Goal: Task Accomplishment & Management: Manage account settings

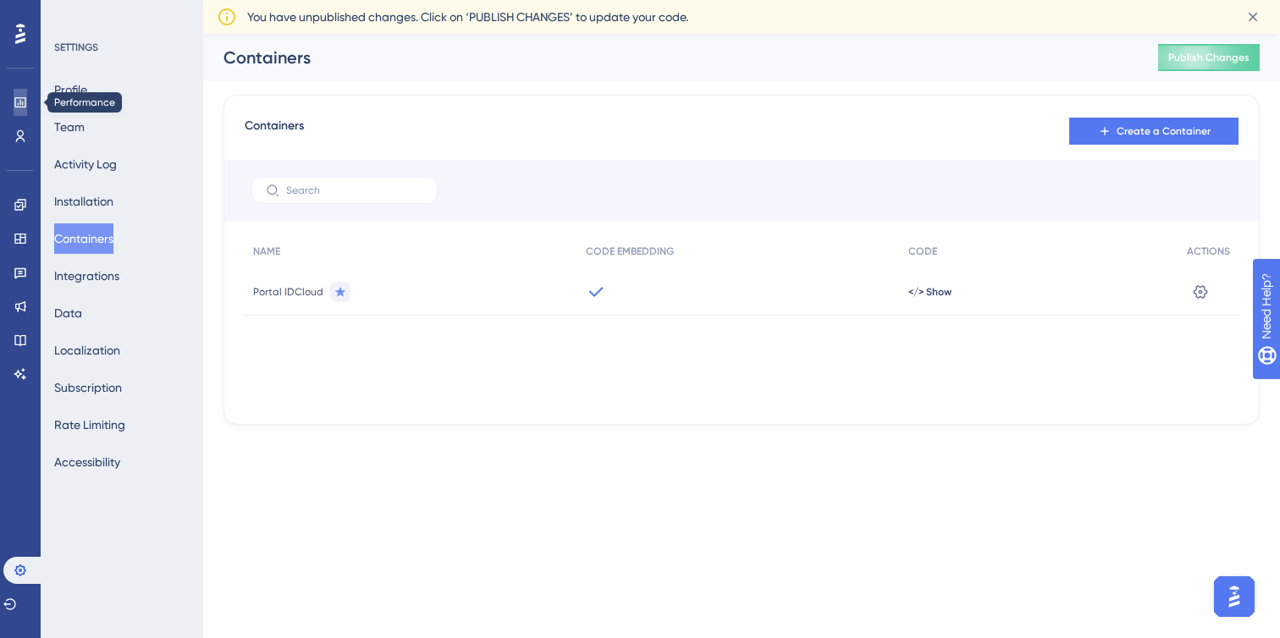
click at [27, 99] on link at bounding box center [21, 102] width 14 height 27
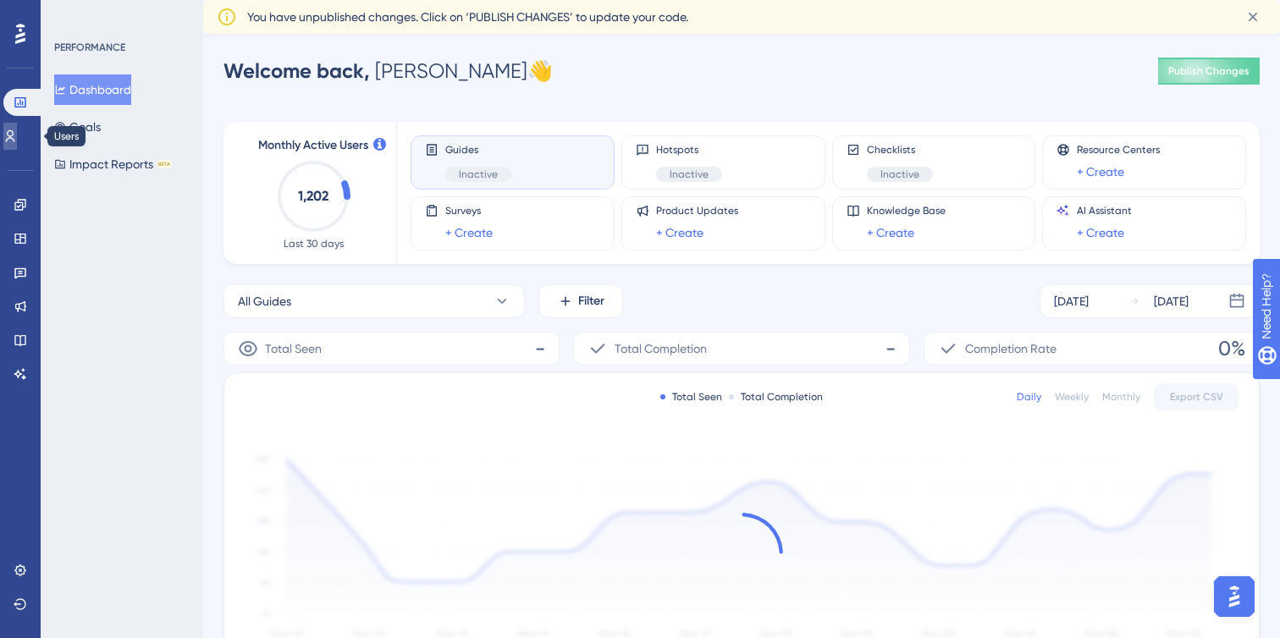
click at [17, 132] on link at bounding box center [10, 136] width 14 height 27
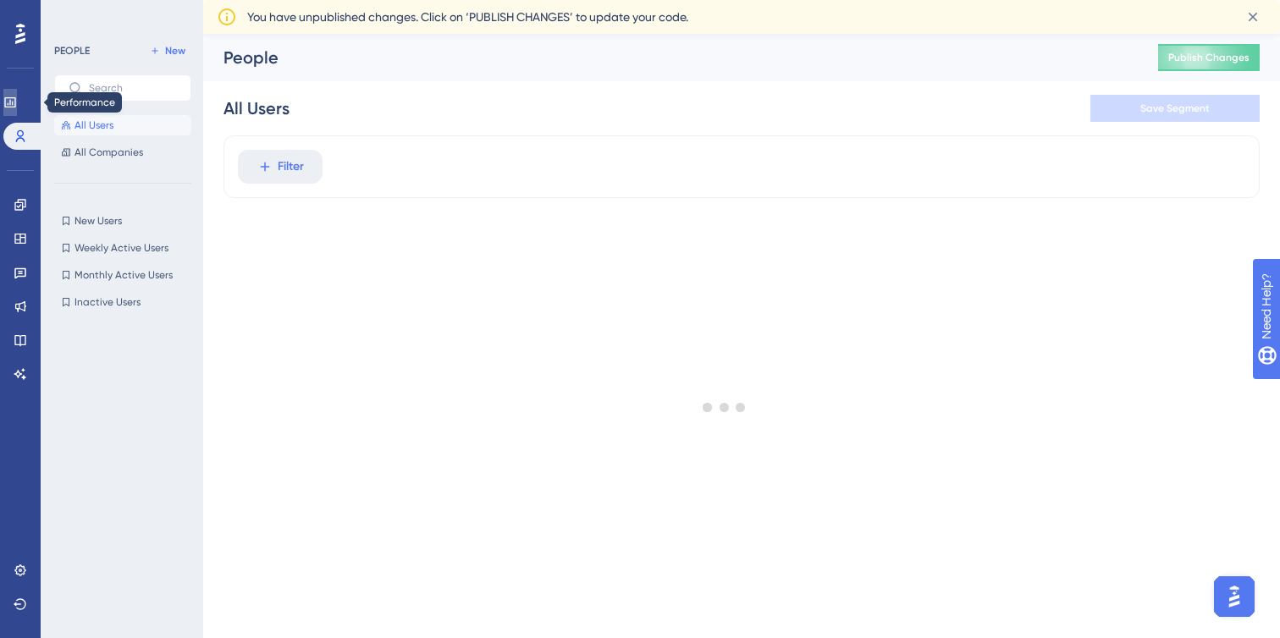
click at [17, 104] on icon at bounding box center [10, 103] width 14 height 14
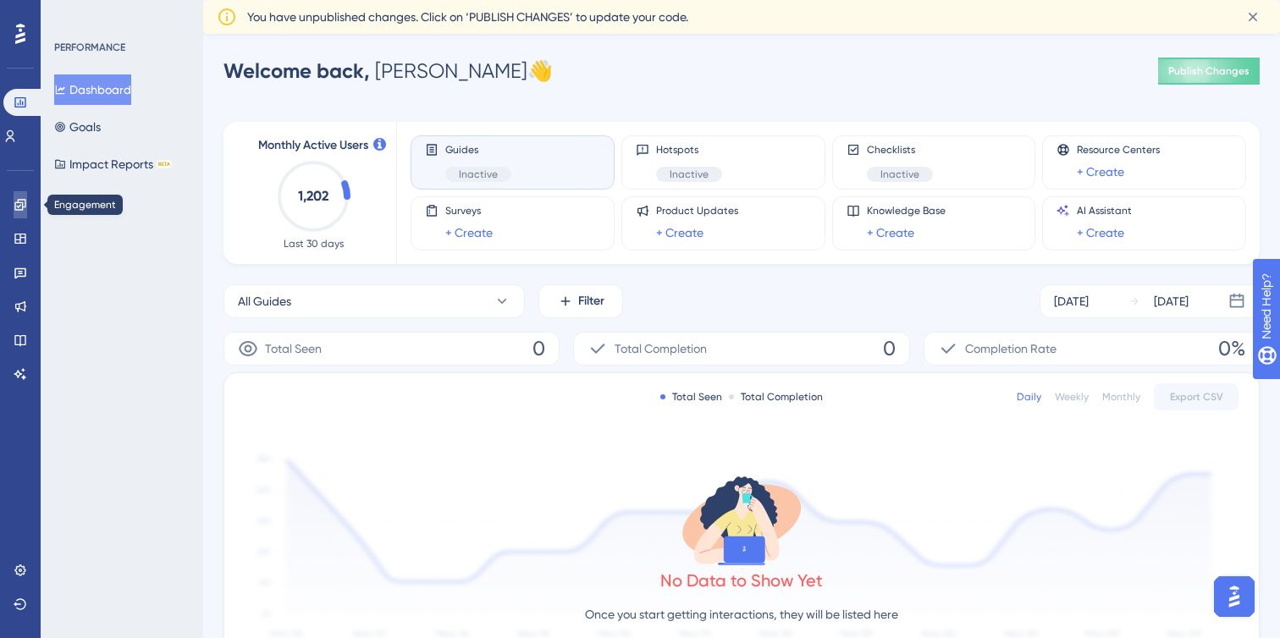
click at [26, 212] on link at bounding box center [21, 204] width 14 height 27
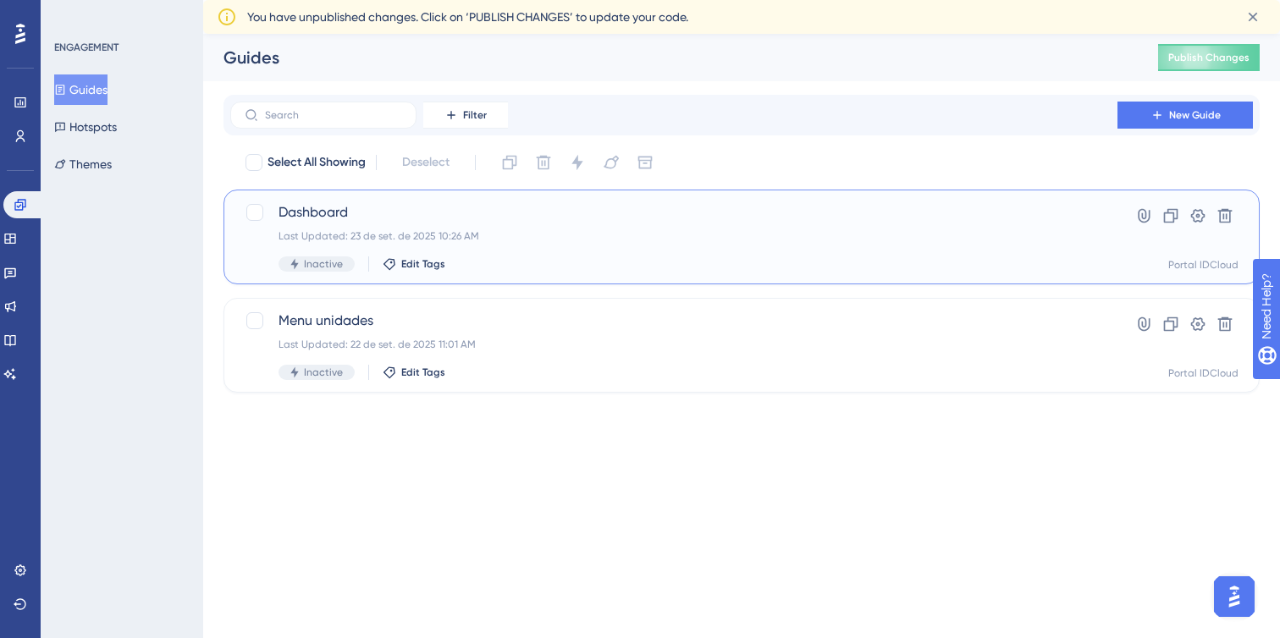
click at [478, 200] on div "Dashboard Last Updated: 23 de set. de 2025 10:26 AM Inactive Edit Tags Hyperlin…" at bounding box center [741, 237] width 1036 height 95
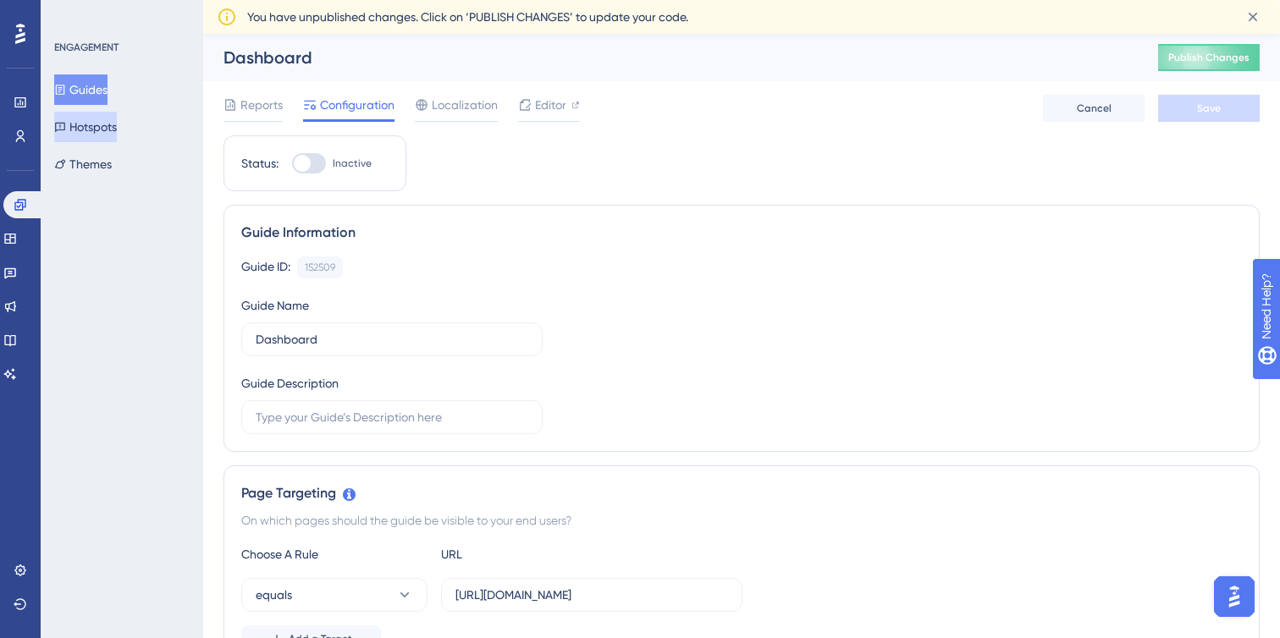
click at [94, 130] on button "Hotspots" at bounding box center [85, 127] width 63 height 30
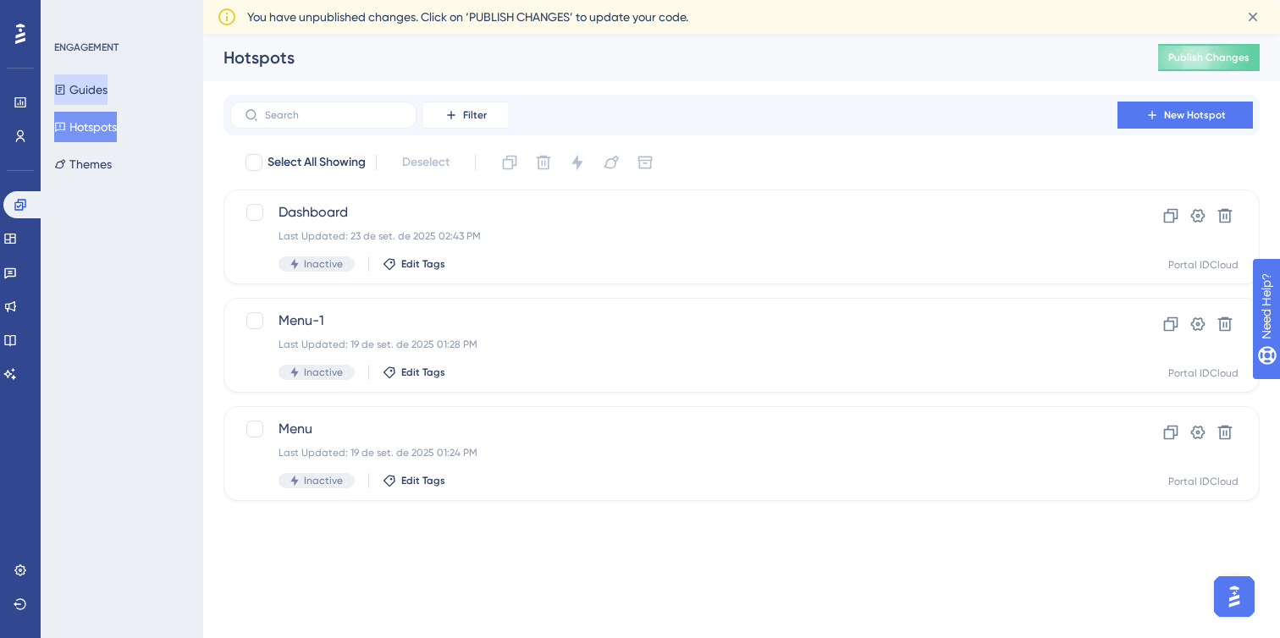
click at [94, 98] on button "Guides" at bounding box center [80, 89] width 53 height 30
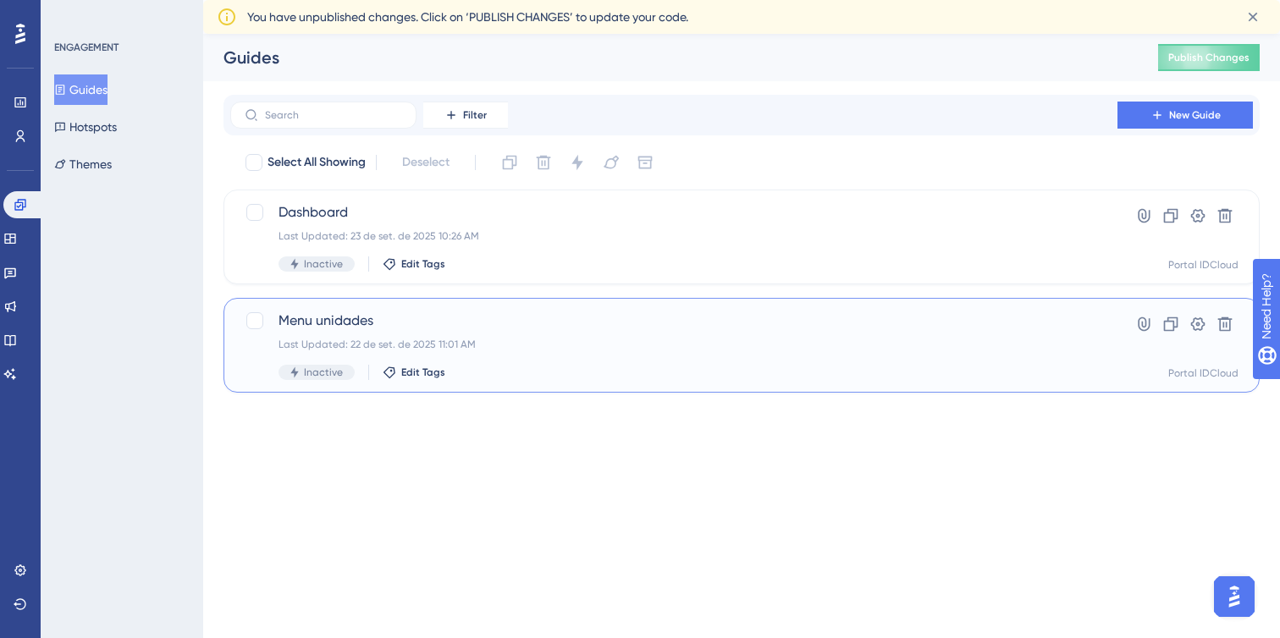
click at [1110, 372] on div "Menu unidades Last Updated: 22 de set. de 2025 11:01 AM Inactive Edit Tags Hype…" at bounding box center [742, 345] width 994 height 69
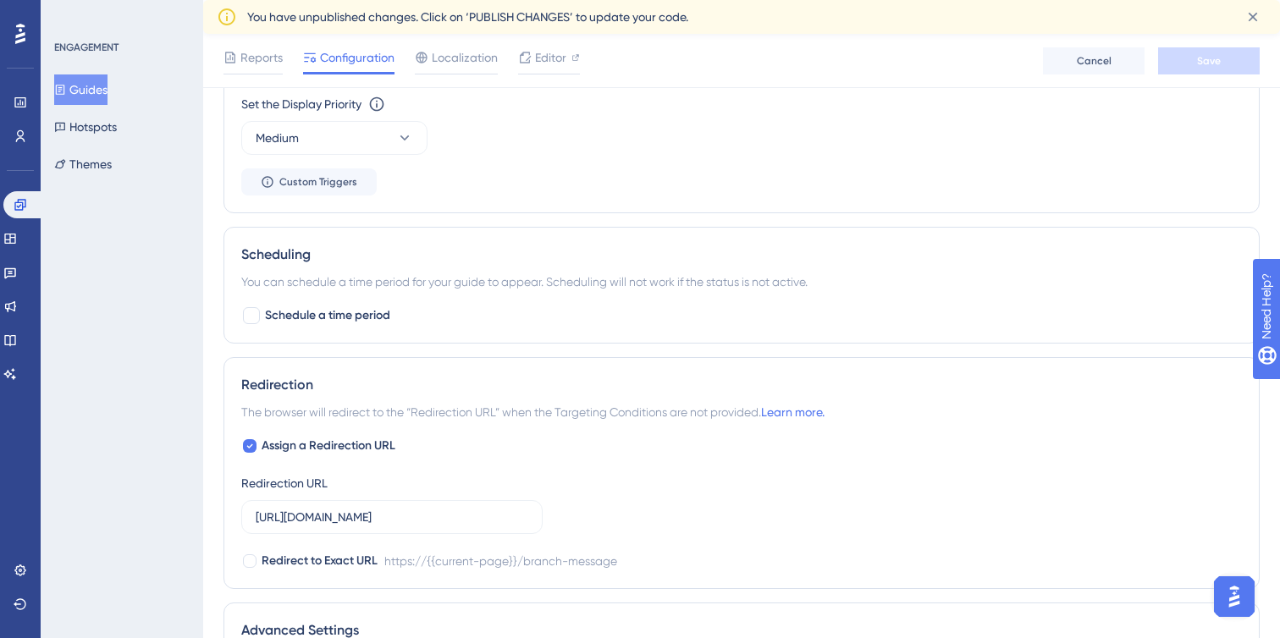
scroll to position [991, 0]
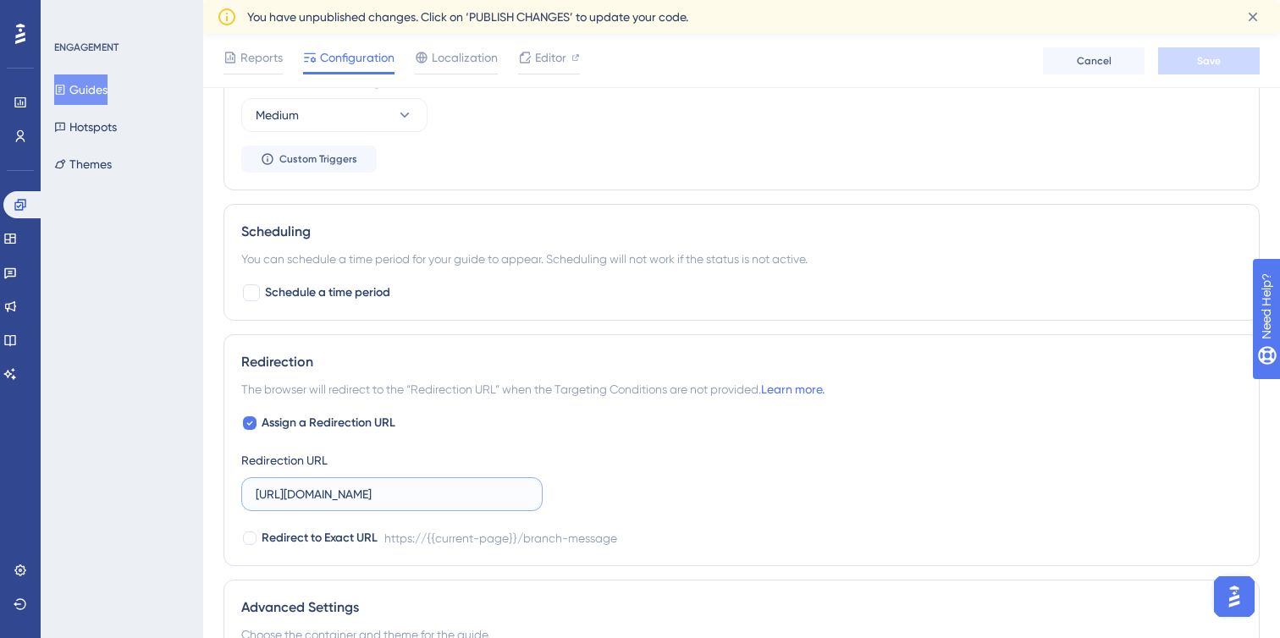
click at [460, 496] on input "[URL][DOMAIN_NAME]" at bounding box center [392, 494] width 273 height 19
